Goal: Information Seeking & Learning: Compare options

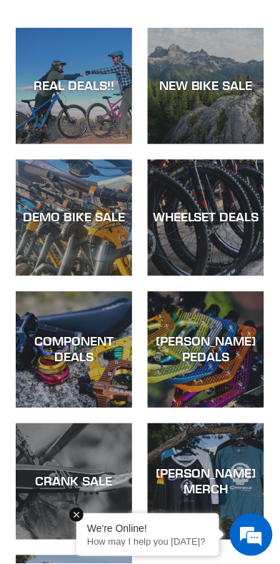
scroll to position [452, 0]
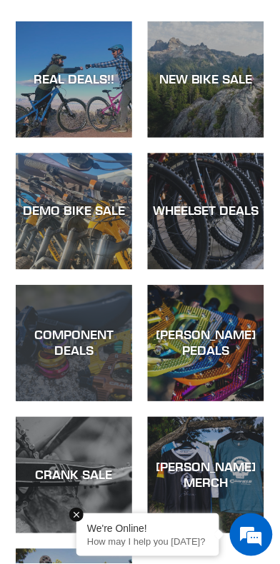
click at [72, 351] on div "COMPONENT DEALS" at bounding box center [74, 344] width 116 height 31
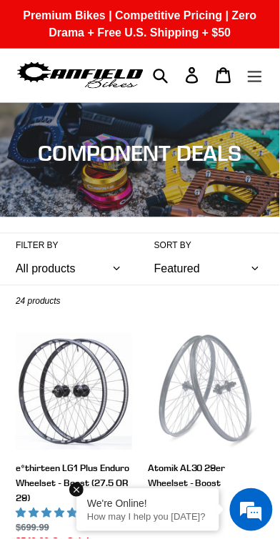
click at [253, 78] on icon "Menu" at bounding box center [255, 75] width 16 height 16
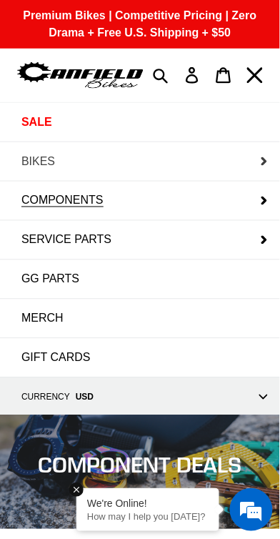
click at [256, 156] on button "BIKES" at bounding box center [140, 161] width 280 height 39
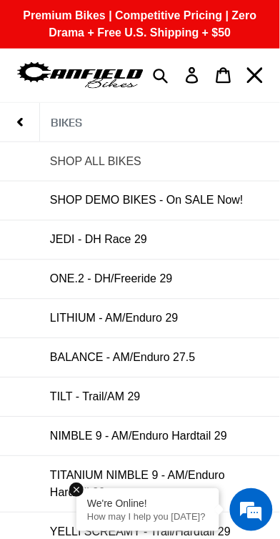
click at [116, 166] on span "SHOP ALL BIKES" at bounding box center [95, 161] width 91 height 13
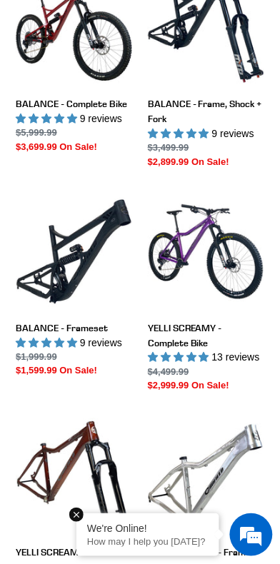
scroll to position [991, 0]
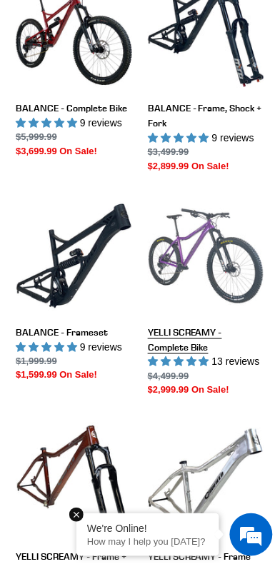
click at [211, 260] on link "YELLI SCREAMY - Complete Bike" at bounding box center [206, 298] width 116 height 200
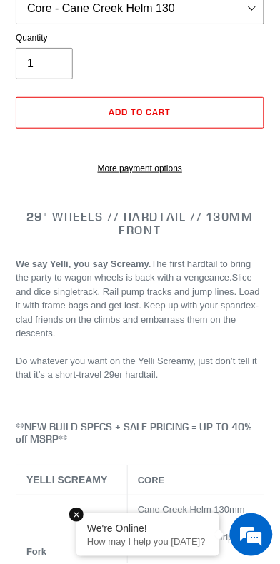
select select "highest-rating"
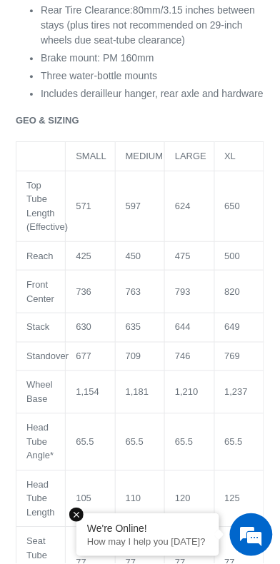
scroll to position [2185, 0]
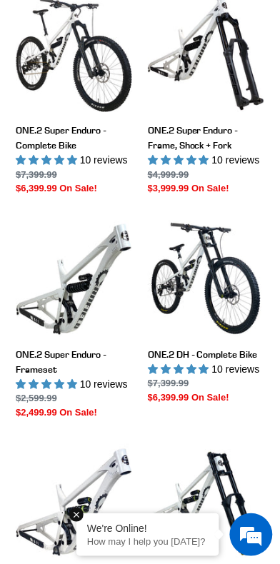
scroll to position [2285, 0]
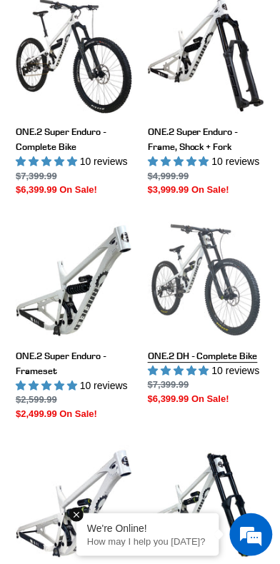
click at [214, 277] on link "ONE.2 DH - Complete Bike" at bounding box center [206, 314] width 116 height 185
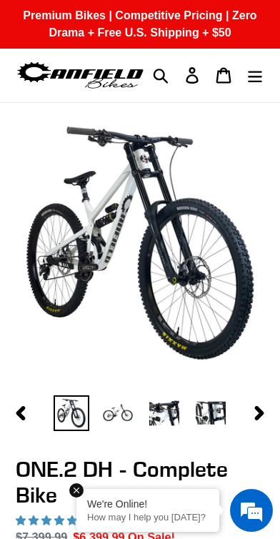
click at [120, 414] on img at bounding box center [118, 413] width 36 height 36
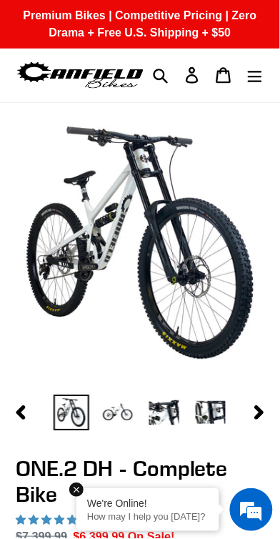
select select "highest-rating"
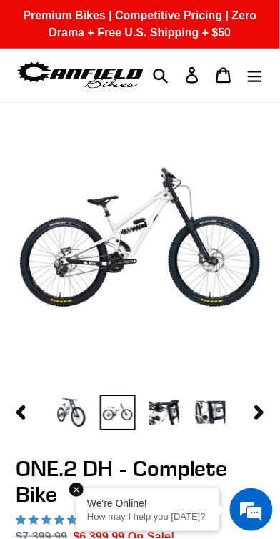
click at [169, 418] on img at bounding box center [164, 413] width 36 height 36
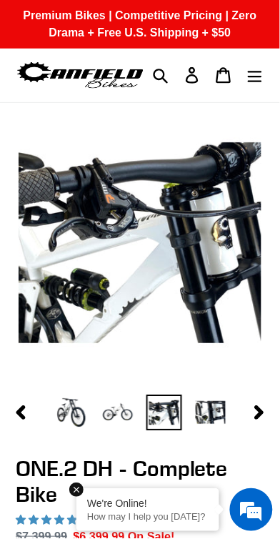
click at [211, 417] on img at bounding box center [211, 413] width 36 height 36
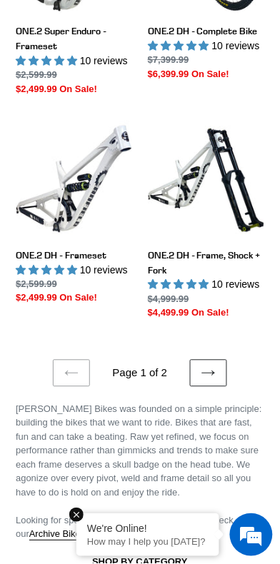
click at [212, 370] on icon at bounding box center [208, 373] width 14 height 14
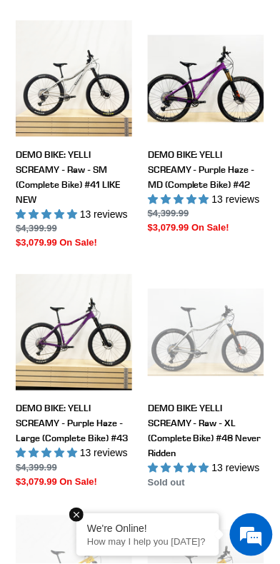
scroll to position [1711, 0]
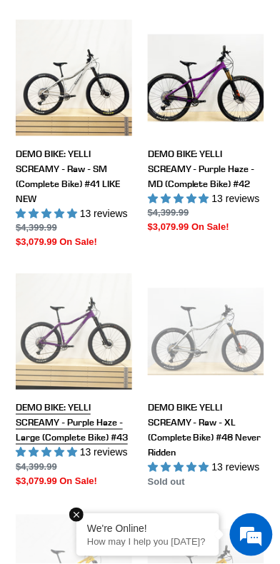
click at [73, 367] on link "DEMO BIKE: YELLI SCREAMY - Purple Haze - Large (Complete Bike) #43" at bounding box center [74, 381] width 116 height 215
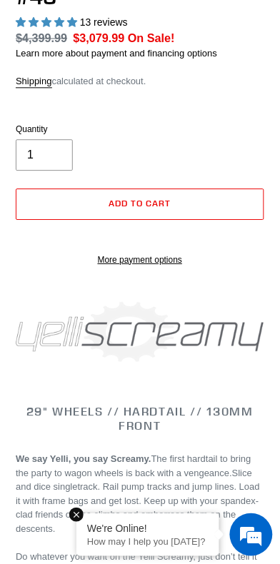
select select "highest-rating"
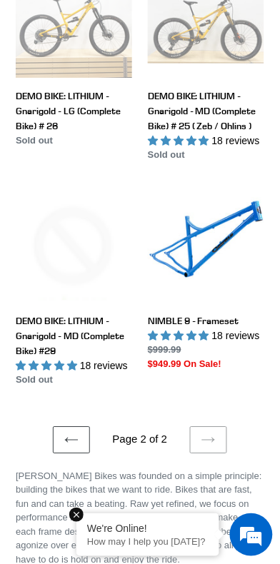
scroll to position [2260, 0]
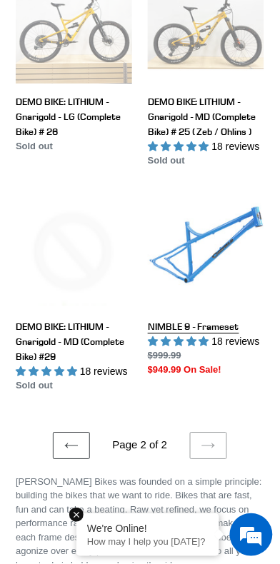
click at [209, 274] on link "NIMBLE 9 - Frameset" at bounding box center [206, 285] width 116 height 185
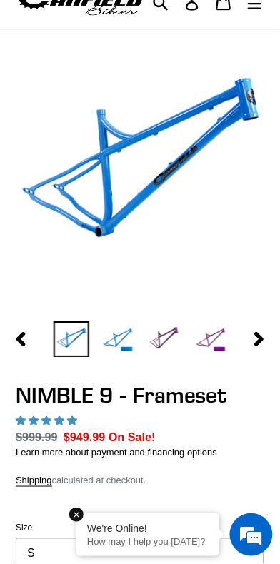
click at [166, 339] on img at bounding box center [164, 340] width 36 height 36
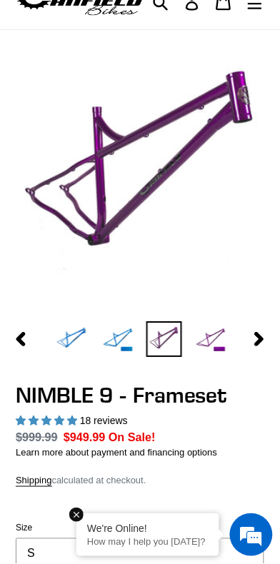
select select "highest-rating"
click at [221, 341] on img at bounding box center [211, 340] width 36 height 36
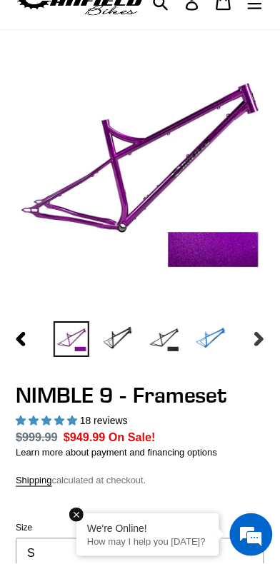
click at [259, 336] on icon "button" at bounding box center [259, 340] width 9 height 14
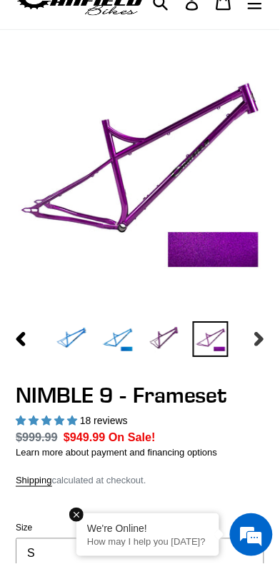
click at [256, 334] on icon "button" at bounding box center [259, 340] width 9 height 14
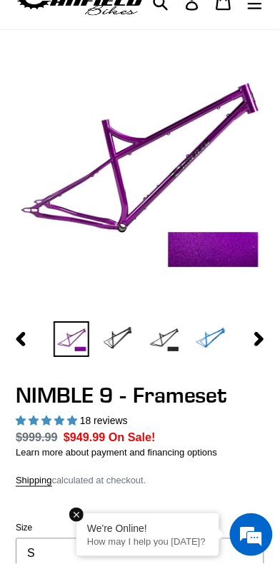
click at [169, 344] on img at bounding box center [164, 340] width 36 height 36
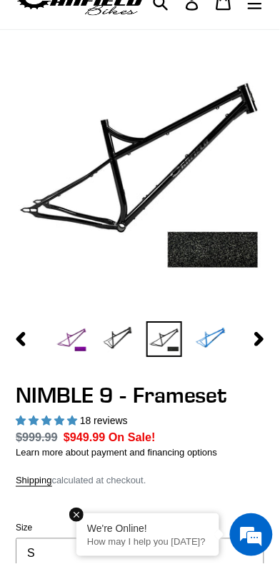
click at [212, 341] on img at bounding box center [211, 340] width 36 height 36
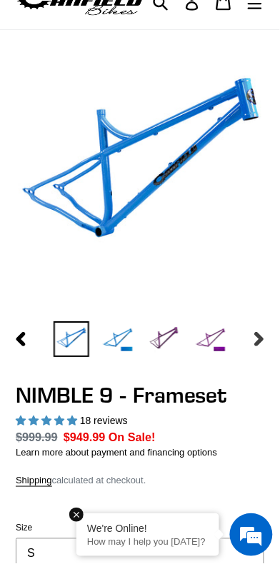
click at [257, 337] on icon "button" at bounding box center [259, 340] width 9 height 14
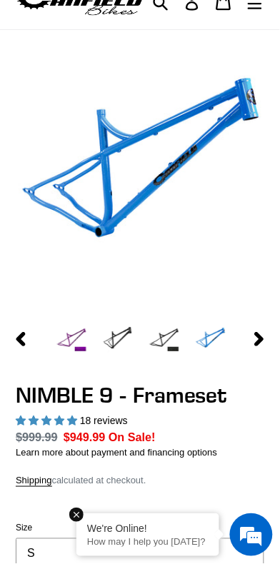
click at [169, 339] on img at bounding box center [164, 340] width 36 height 36
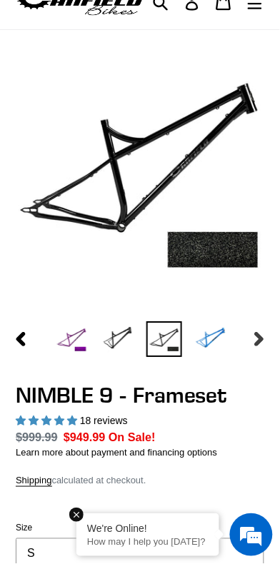
click at [259, 341] on icon "button" at bounding box center [259, 340] width 9 height 14
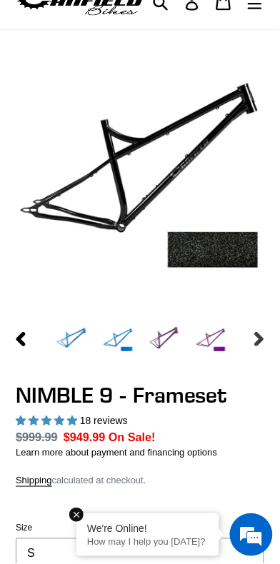
click at [257, 337] on icon "button" at bounding box center [259, 340] width 9 height 14
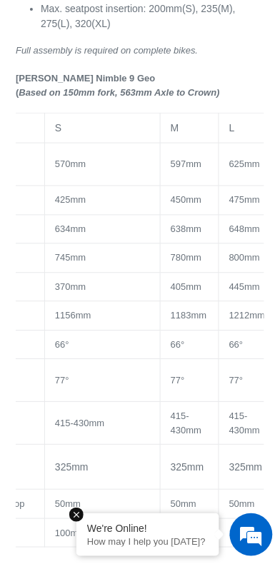
scroll to position [0, 96]
